Goal: Information Seeking & Learning: Learn about a topic

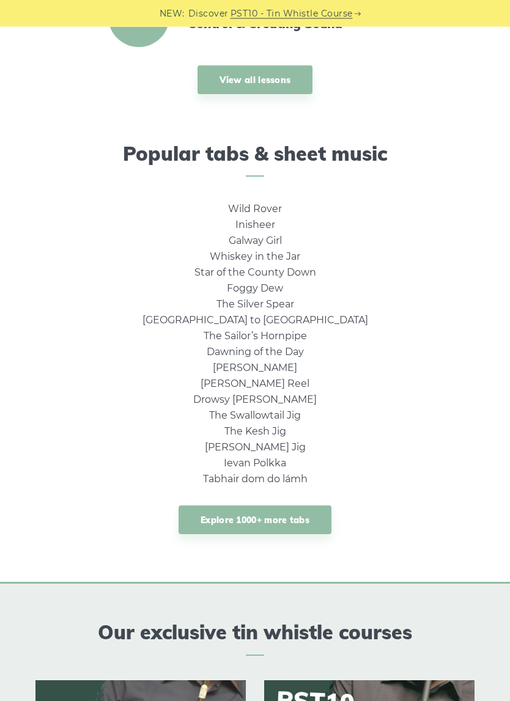
scroll to position [593, 0]
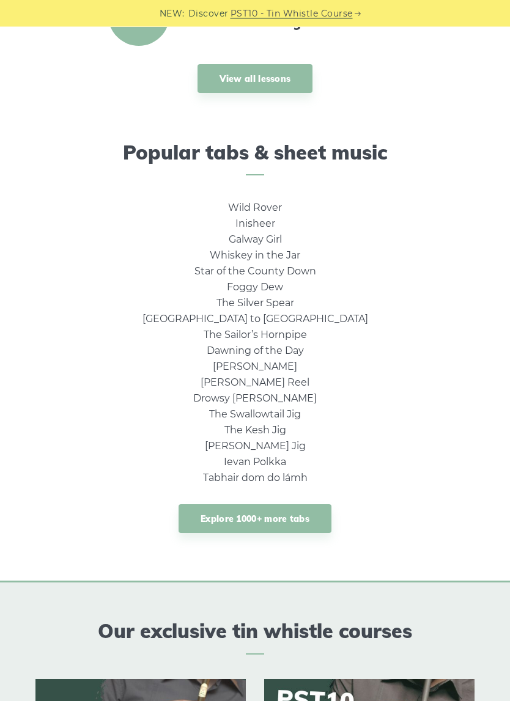
click at [261, 207] on link "Wild Rover" at bounding box center [255, 208] width 54 height 12
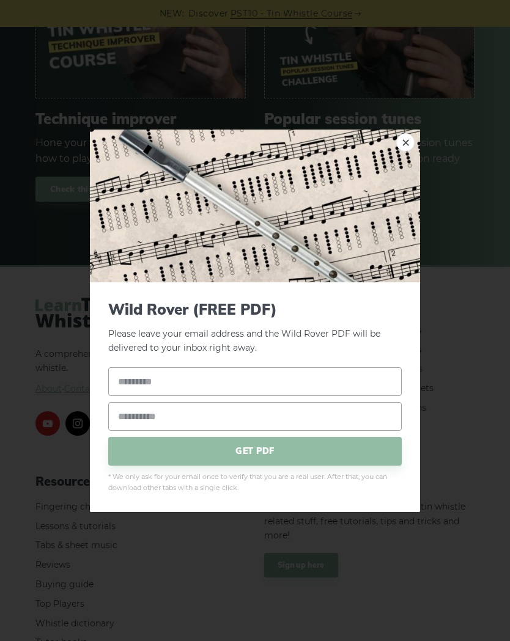
scroll to position [1860, 0]
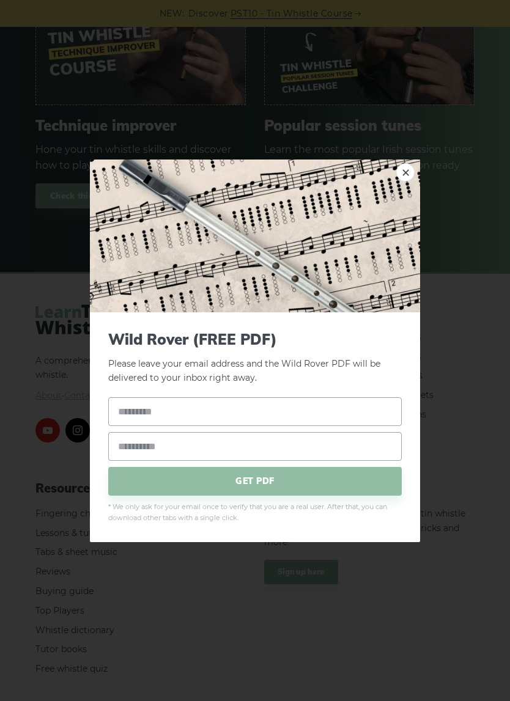
click at [402, 176] on link "×" at bounding box center [405, 172] width 18 height 18
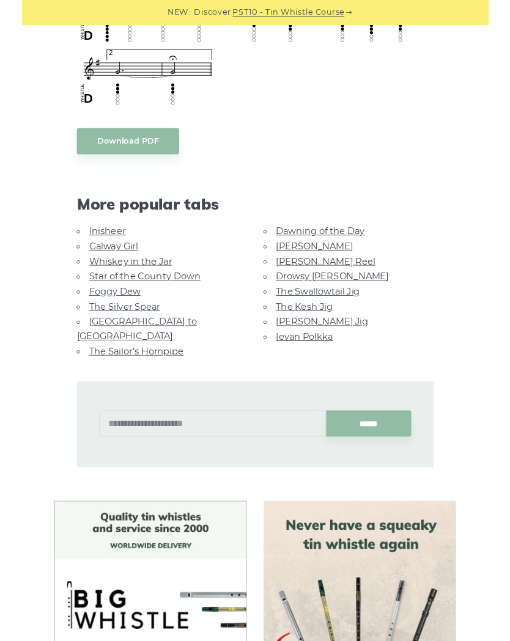
scroll to position [958, 0]
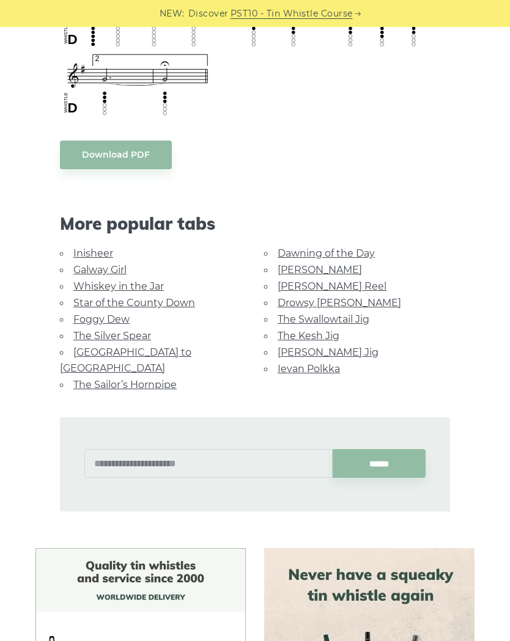
click at [117, 271] on link "Galway Girl" at bounding box center [99, 270] width 53 height 12
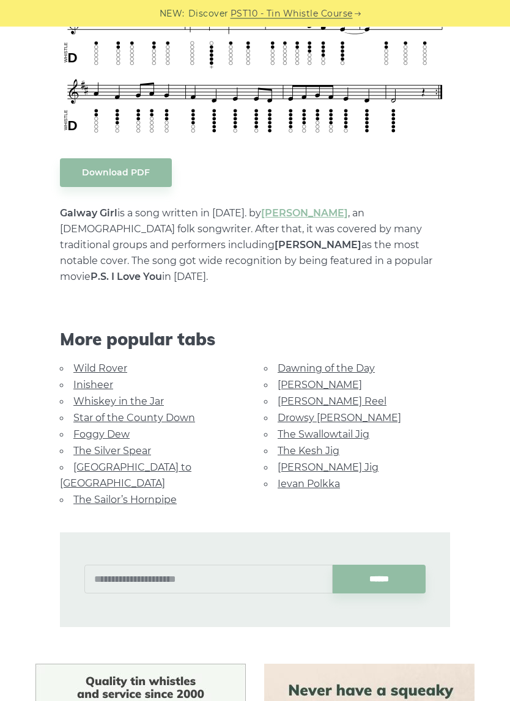
scroll to position [520, 0]
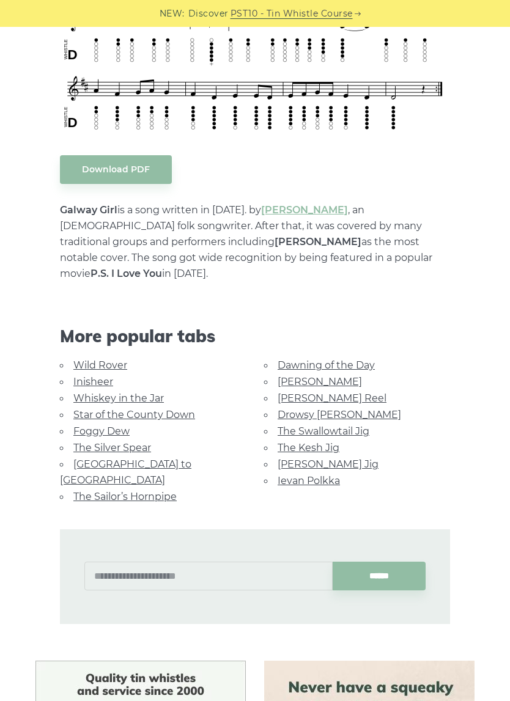
click at [125, 393] on link "Whiskey in the Jar" at bounding box center [118, 399] width 90 height 12
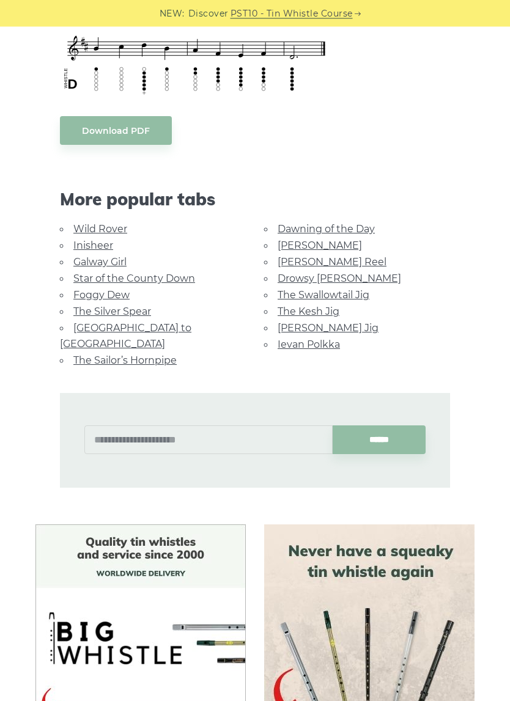
scroll to position [561, 0]
click at [147, 328] on link "[GEOGRAPHIC_DATA] to [GEOGRAPHIC_DATA]" at bounding box center [125, 336] width 131 height 28
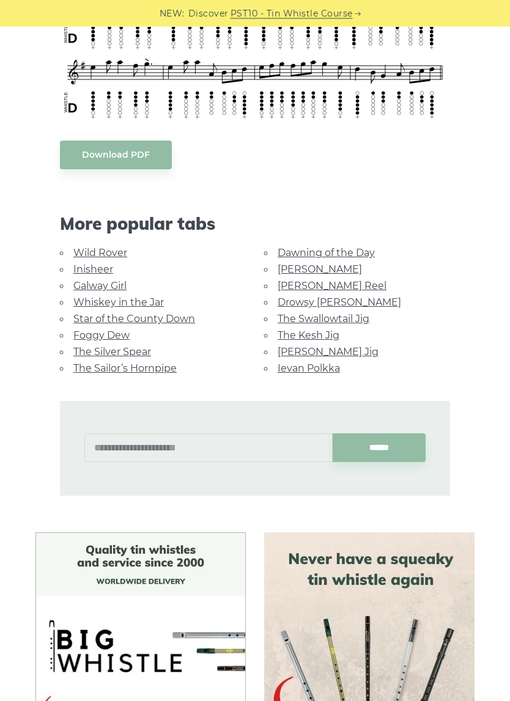
scroll to position [484, 0]
click at [177, 313] on link "Star of the County Down" at bounding box center [134, 319] width 122 height 12
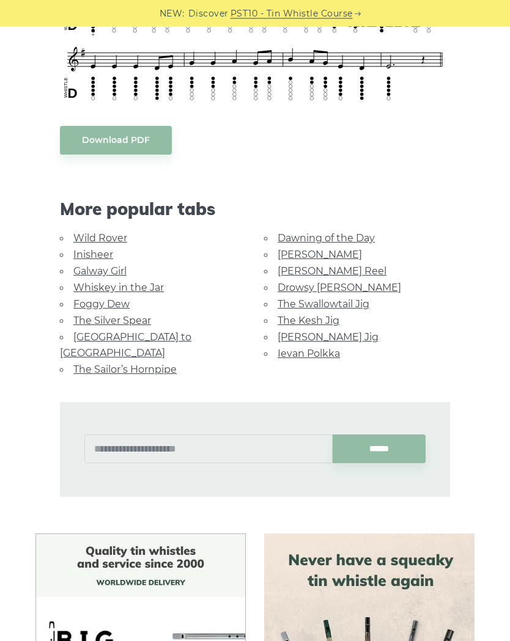
scroll to position [549, 0]
click at [139, 364] on link "The Sailor’s Hornpipe" at bounding box center [124, 370] width 103 height 12
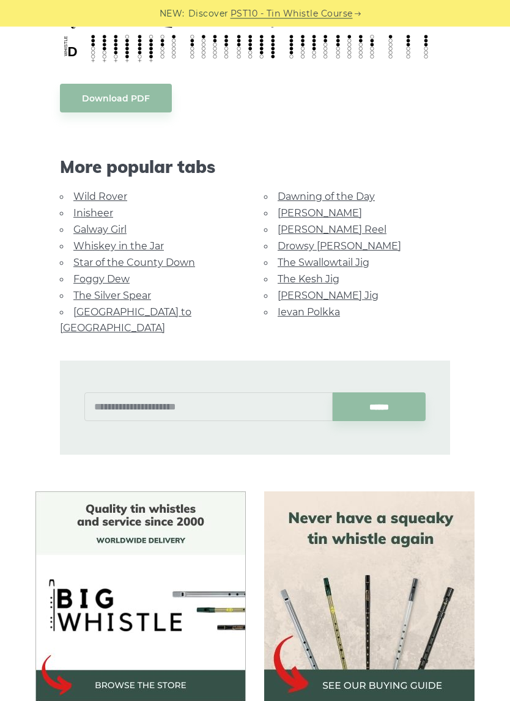
scroll to position [618, 0]
click at [344, 199] on link "Dawning of the Day" at bounding box center [326, 197] width 97 height 12
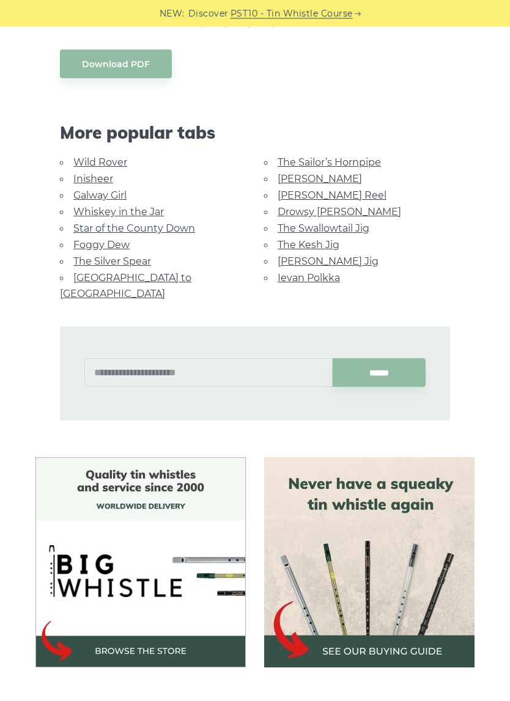
scroll to position [643, 0]
click at [332, 157] on link "The Sailor’s Hornpipe" at bounding box center [329, 163] width 103 height 12
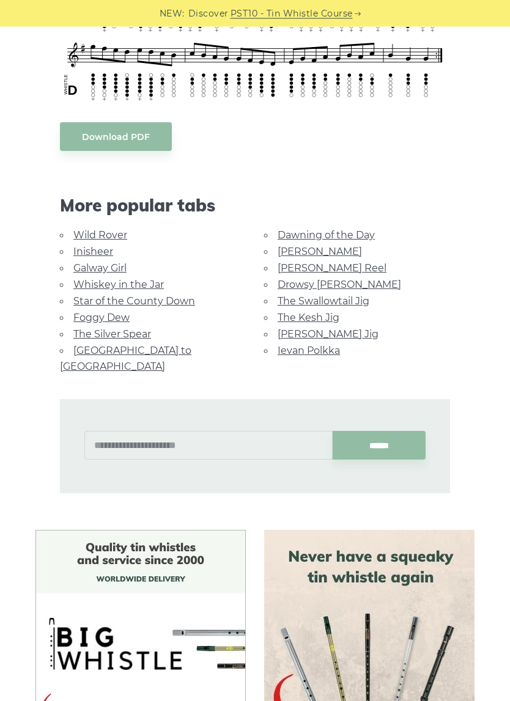
scroll to position [580, 0]
click at [334, 283] on link "Drowsy [PERSON_NAME]" at bounding box center [340, 285] width 124 height 12
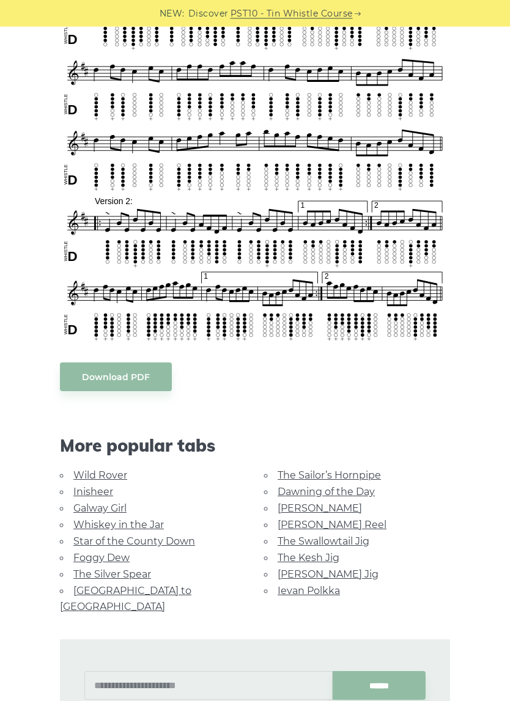
scroll to position [400, 0]
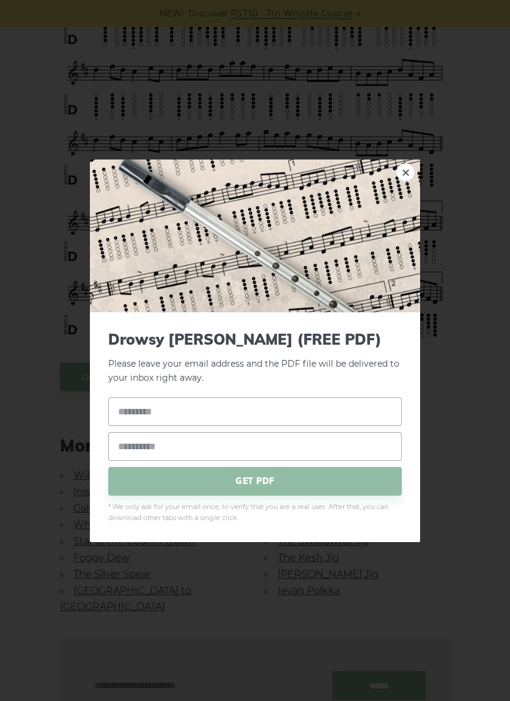
click at [466, 193] on div "× Drowsy Maggie (FREE PDF) Please leave your email address and the PDF file wil…" at bounding box center [255, 350] width 510 height 701
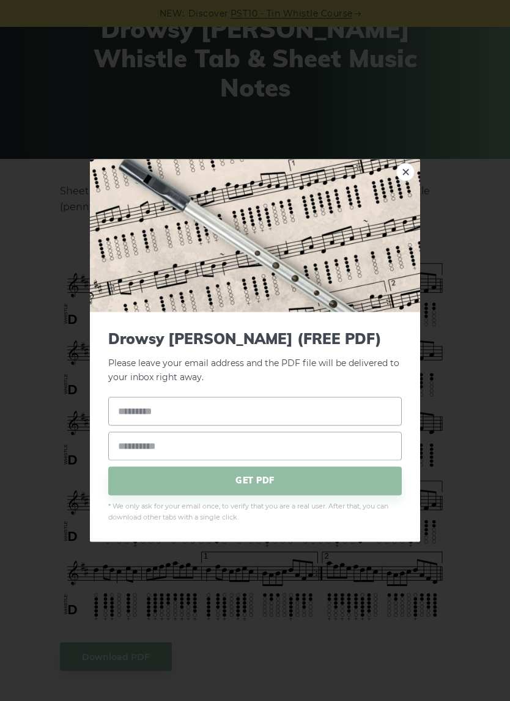
scroll to position [120, 0]
click at [409, 171] on link "×" at bounding box center [405, 172] width 18 height 18
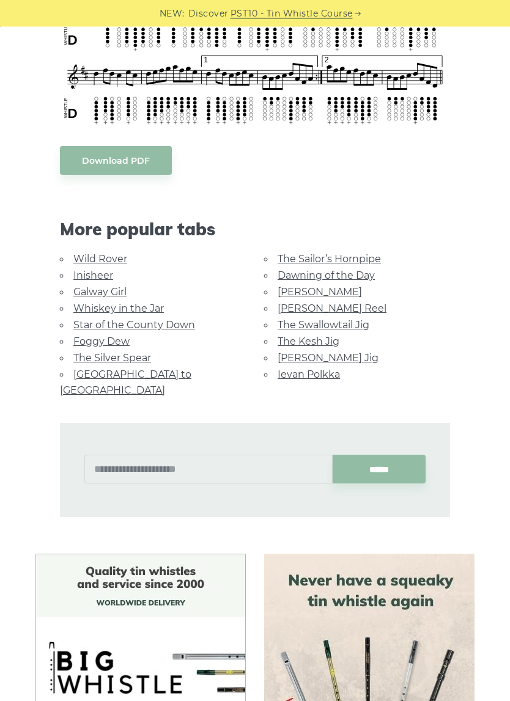
scroll to position [617, 0]
click at [350, 319] on link "The Swallowtail Jig" at bounding box center [324, 325] width 92 height 12
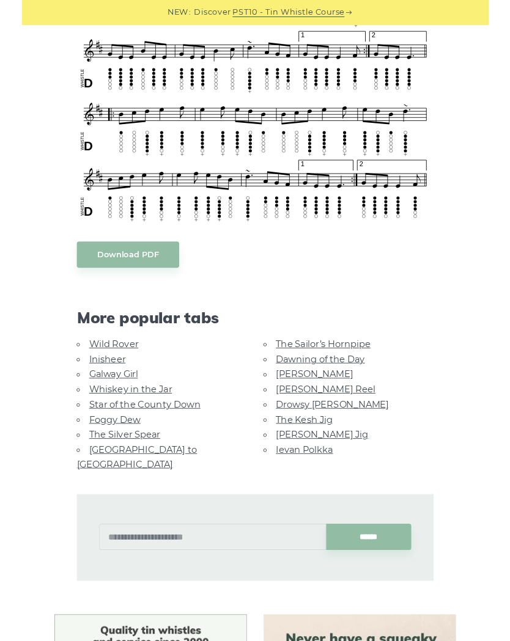
scroll to position [728, 0]
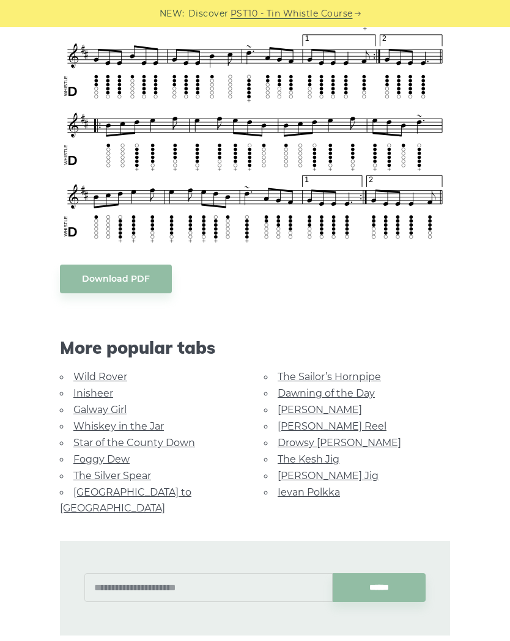
click at [50, 216] on div "Sheet music notes and tab to play The Swallowtail Jig on a tin whistle (penny w…" at bounding box center [254, 238] width 457 height 1326
click at [311, 493] on link "Ievan Polkka" at bounding box center [309, 493] width 62 height 12
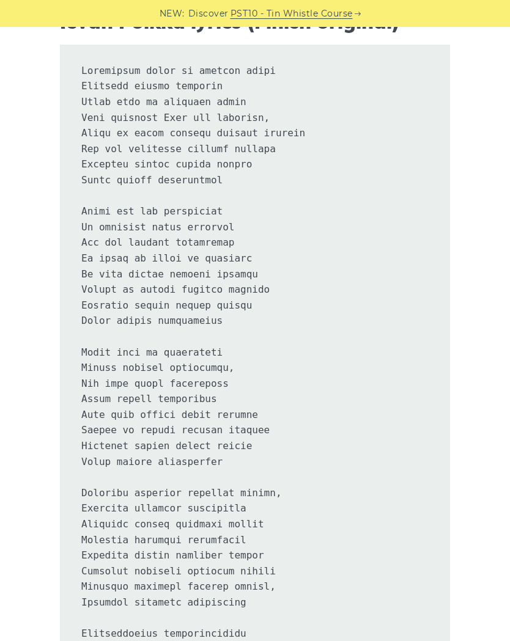
scroll to position [623, 0]
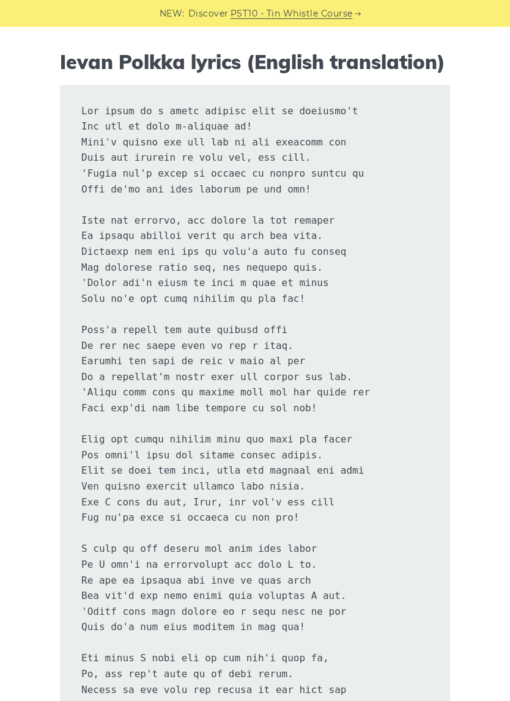
click at [65, 358] on pre "[DOMAIN_NAME]" at bounding box center [255, 440] width 390 height 710
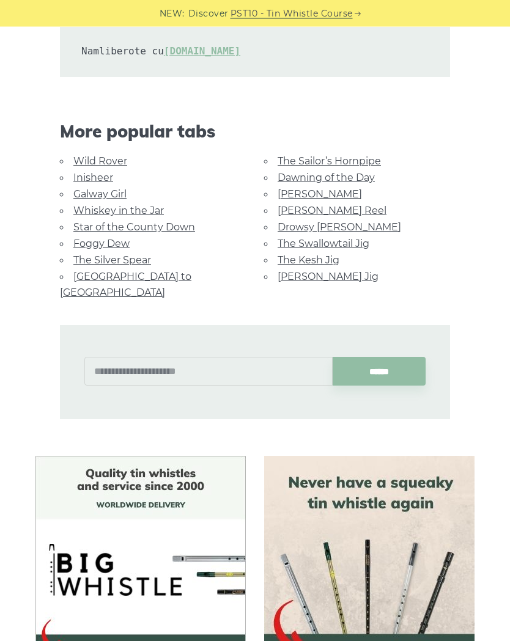
scroll to position [2650, 0]
click at [360, 172] on link "Dawning of the Day" at bounding box center [326, 178] width 97 height 12
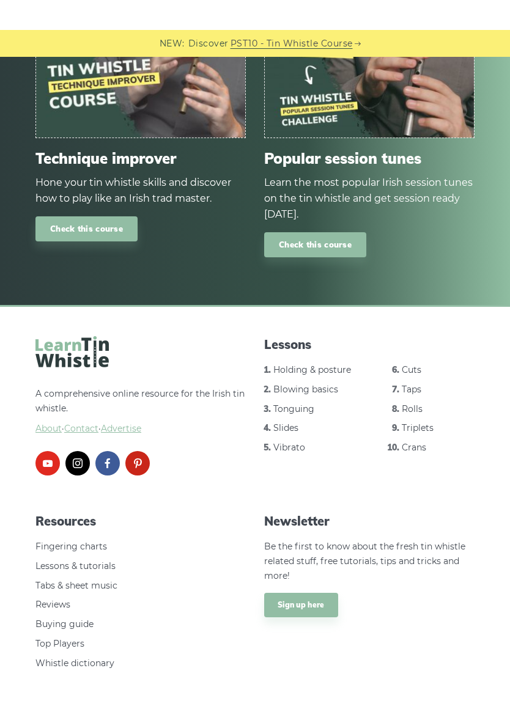
scroll to position [1455, 0]
